Goal: Task Accomplishment & Management: Use online tool/utility

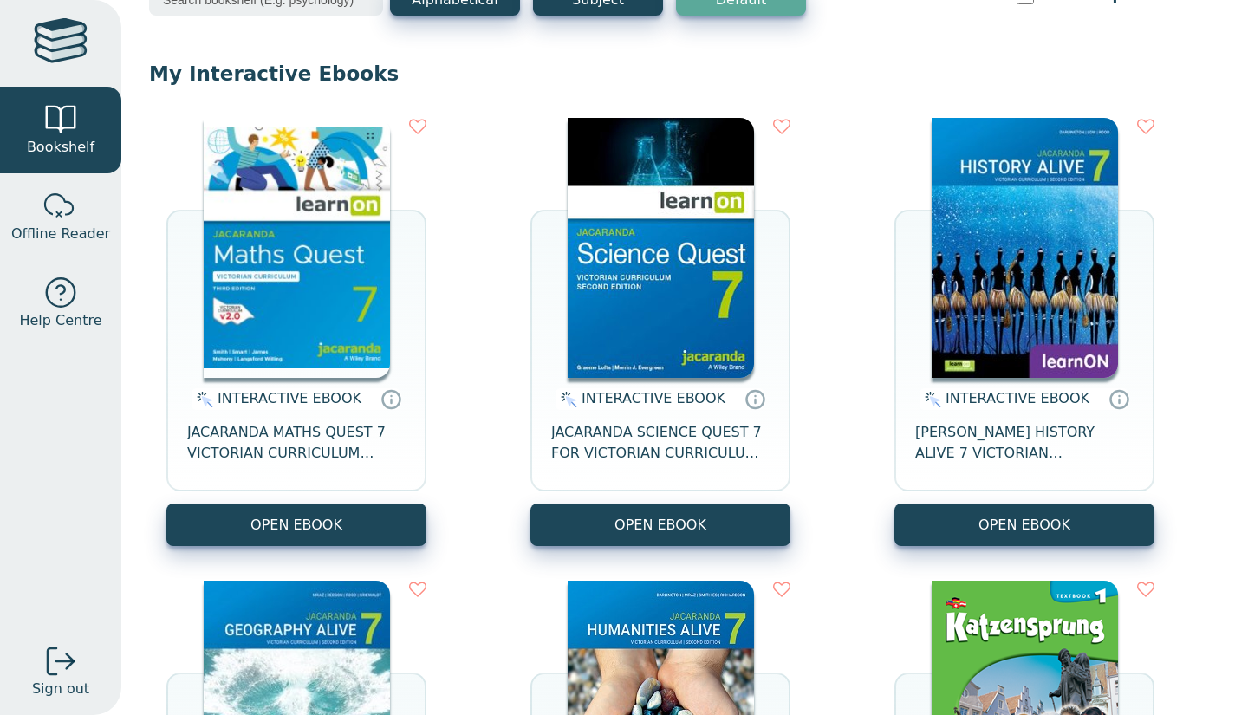
scroll to position [120, 0]
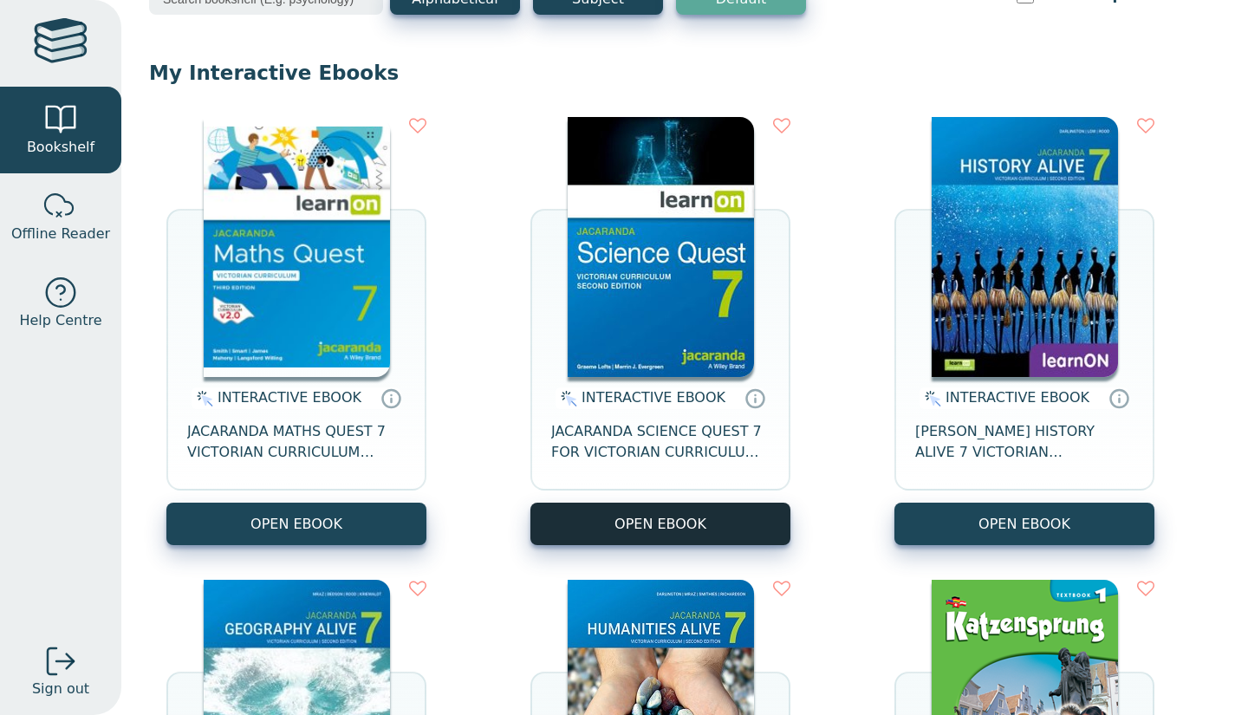
click at [674, 527] on button "OPEN EBOOK" at bounding box center [660, 524] width 260 height 42
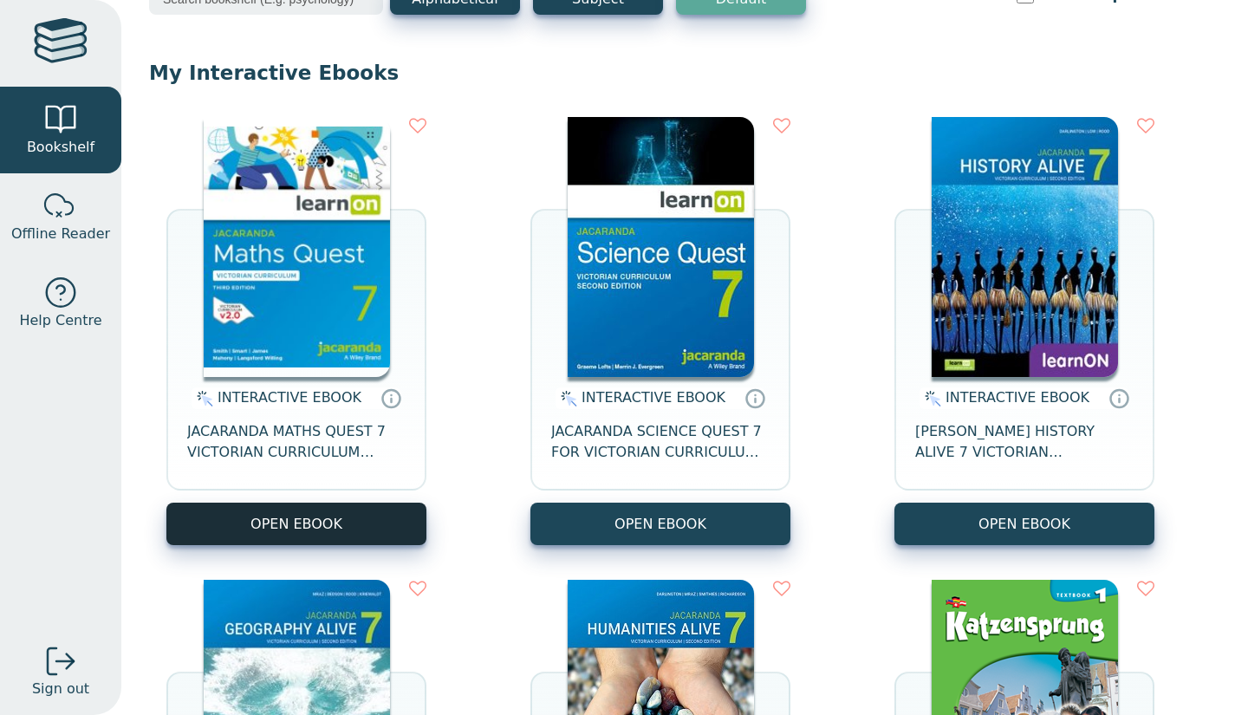
click at [407, 519] on button "OPEN EBOOK" at bounding box center [296, 524] width 260 height 42
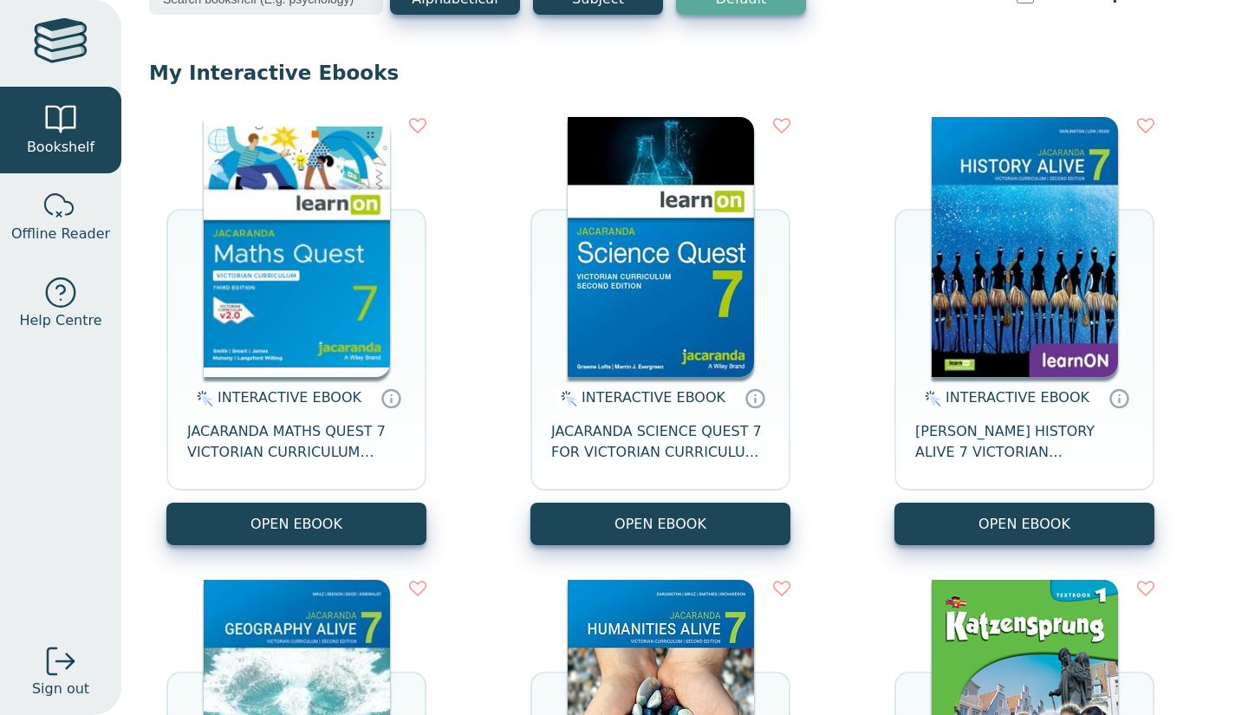
scroll to position [240, 0]
